Goal: Check status

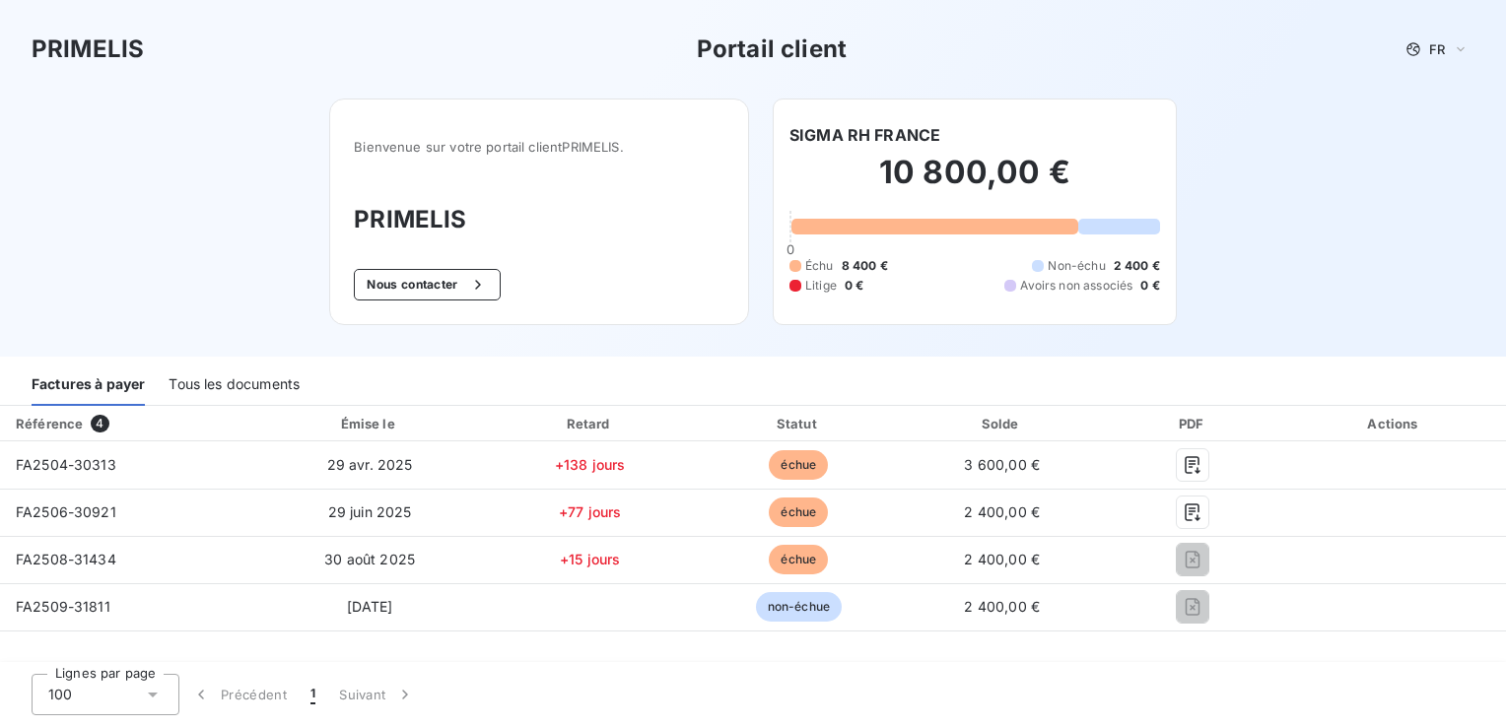
click at [240, 386] on div "Tous les documents" at bounding box center [233, 385] width 131 height 41
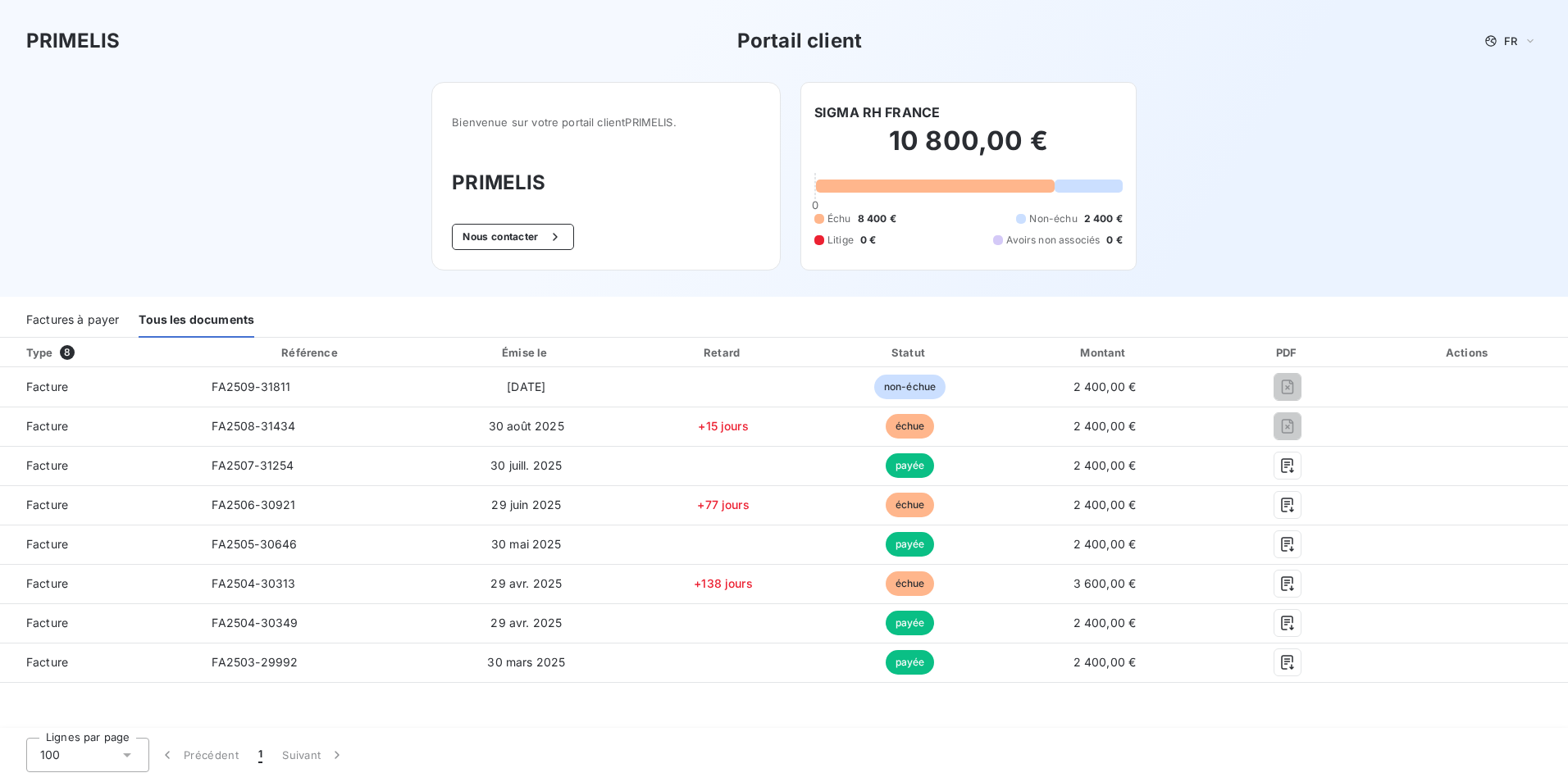
click at [77, 316] on div "Factures à payer" at bounding box center [72, 320] width 92 height 34
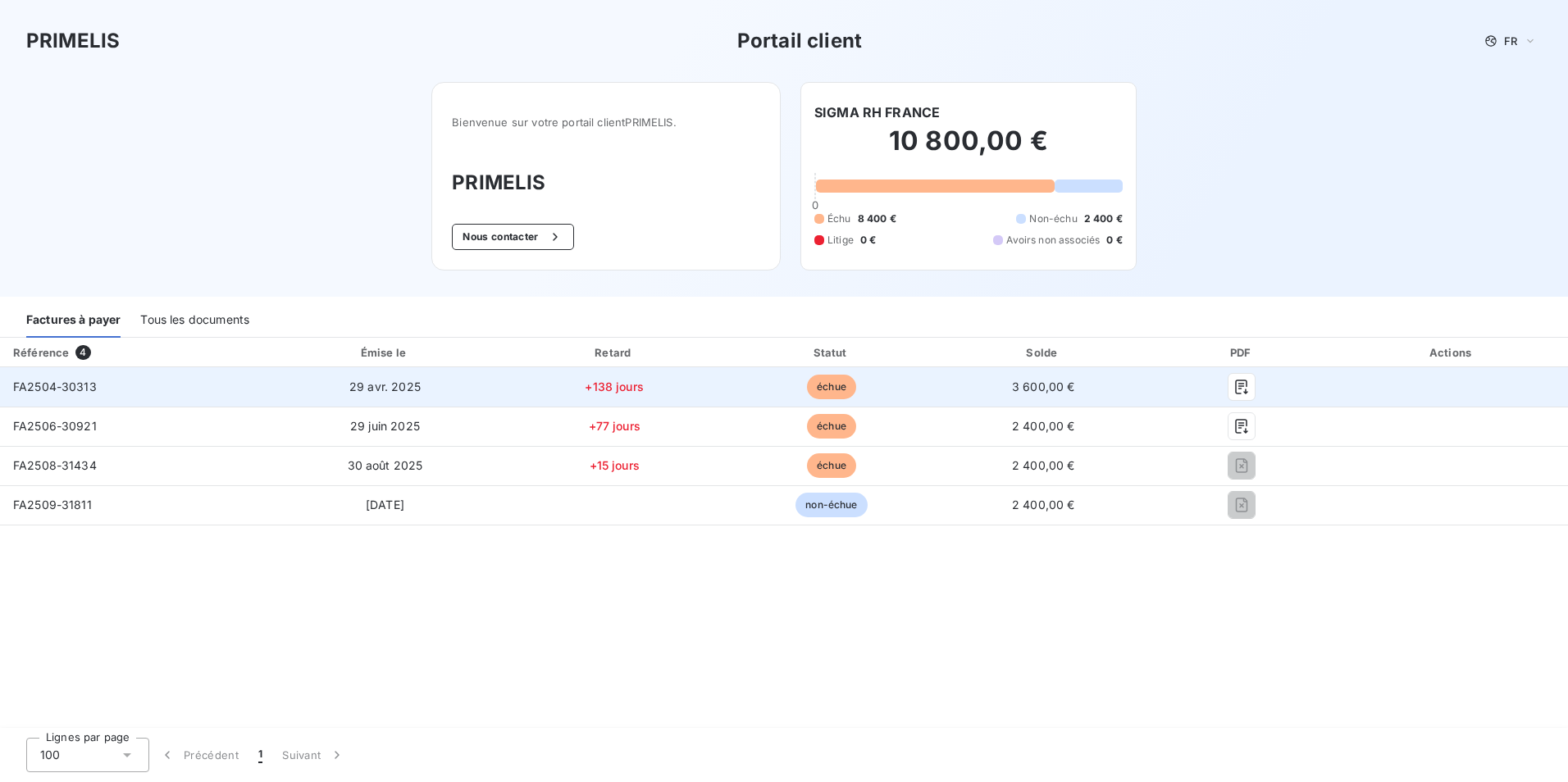
click at [51, 390] on span "FA2504-30313" at bounding box center [55, 386] width 84 height 14
